Goal: Navigation & Orientation: Go to known website

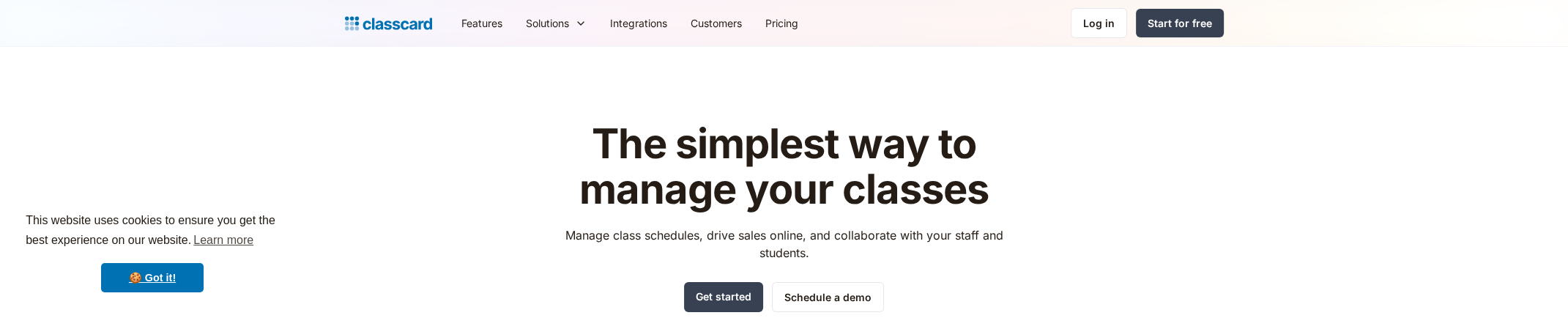
click at [246, 297] on html "This website uses cookies to ensure you get the best experience on our website.…" at bounding box center [784, 159] width 1568 height 318
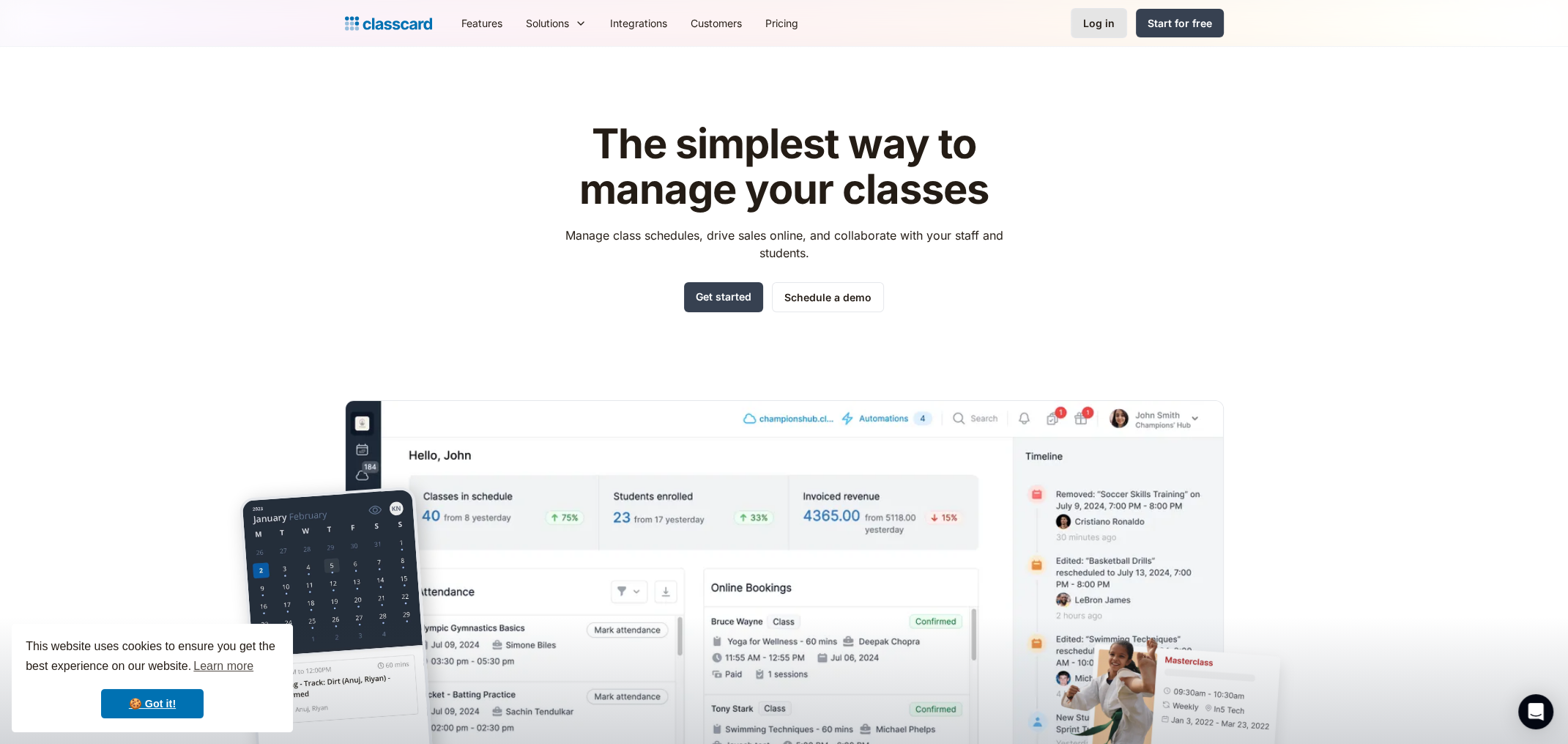
click at [1097, 32] on link "Log in" at bounding box center [1099, 23] width 56 height 30
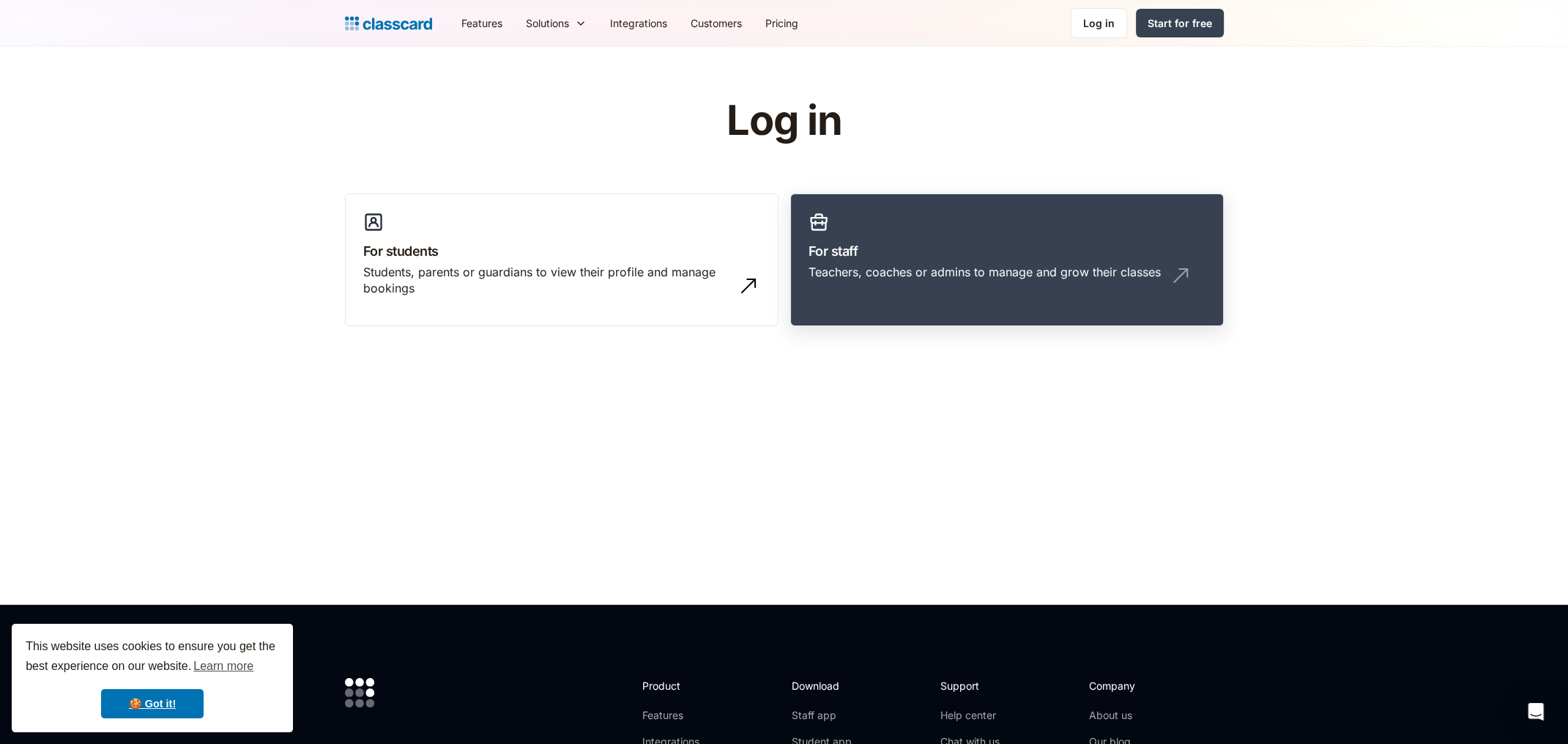
drag, startPoint x: 924, startPoint y: 305, endPoint x: 924, endPoint y: 296, distance: 9.0
click at [924, 304] on link "For staff Teachers, coaches or admins to manage and grow their classes" at bounding box center [1007, 260] width 434 height 134
